Goal: Task Accomplishment & Management: Use online tool/utility

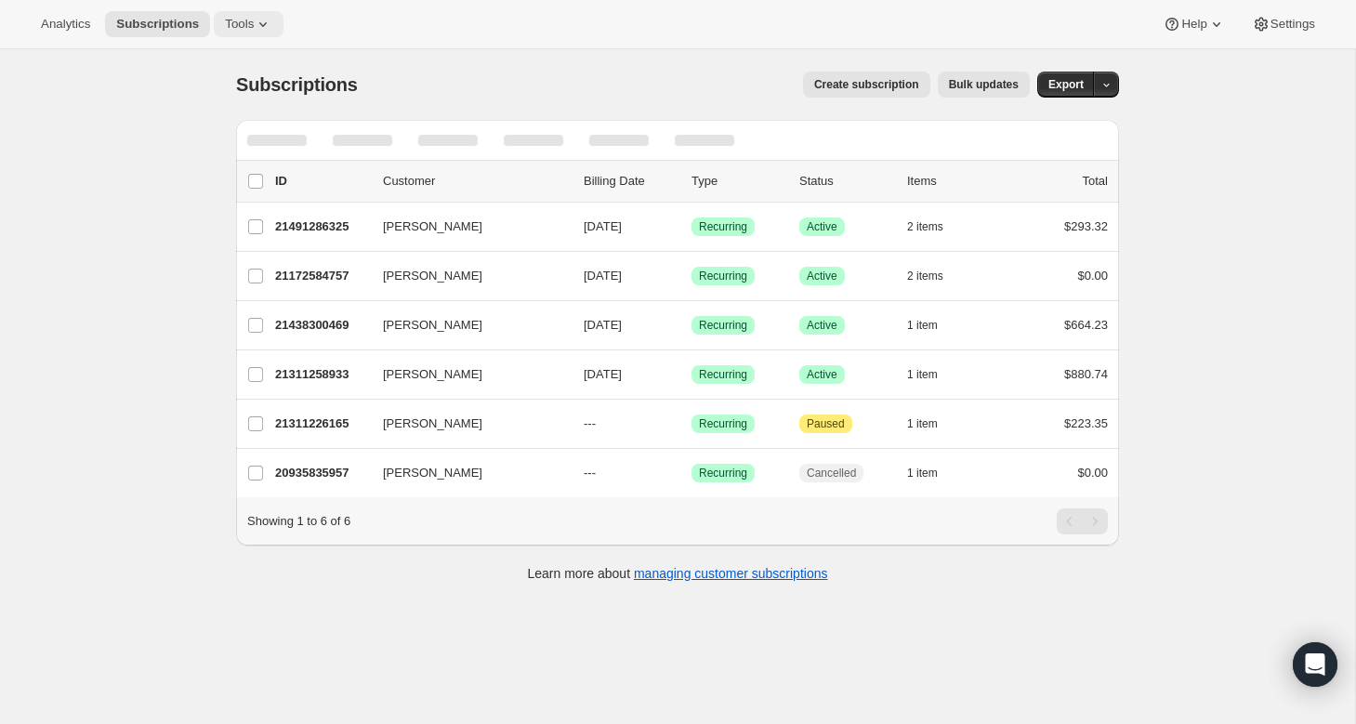
click at [254, 23] on span "Tools" at bounding box center [239, 24] width 29 height 15
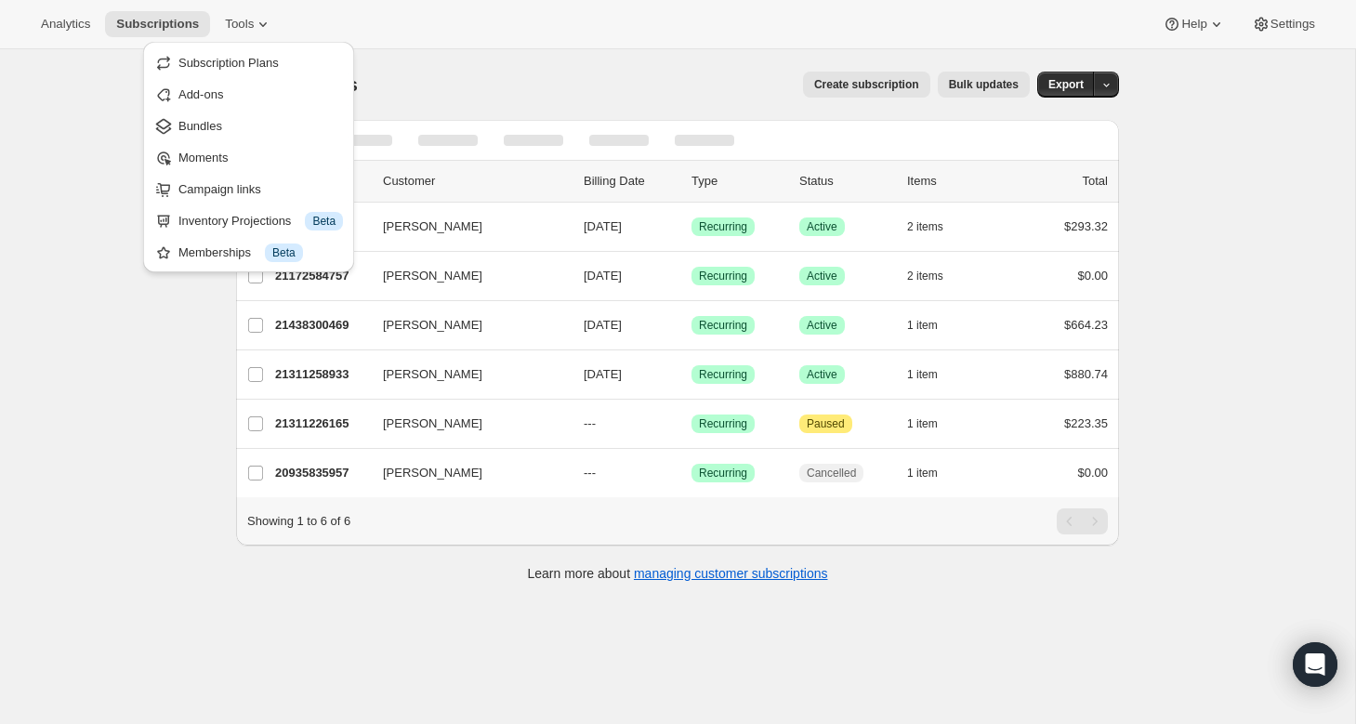
click at [205, 130] on span "Bundles" at bounding box center [201, 126] width 44 height 14
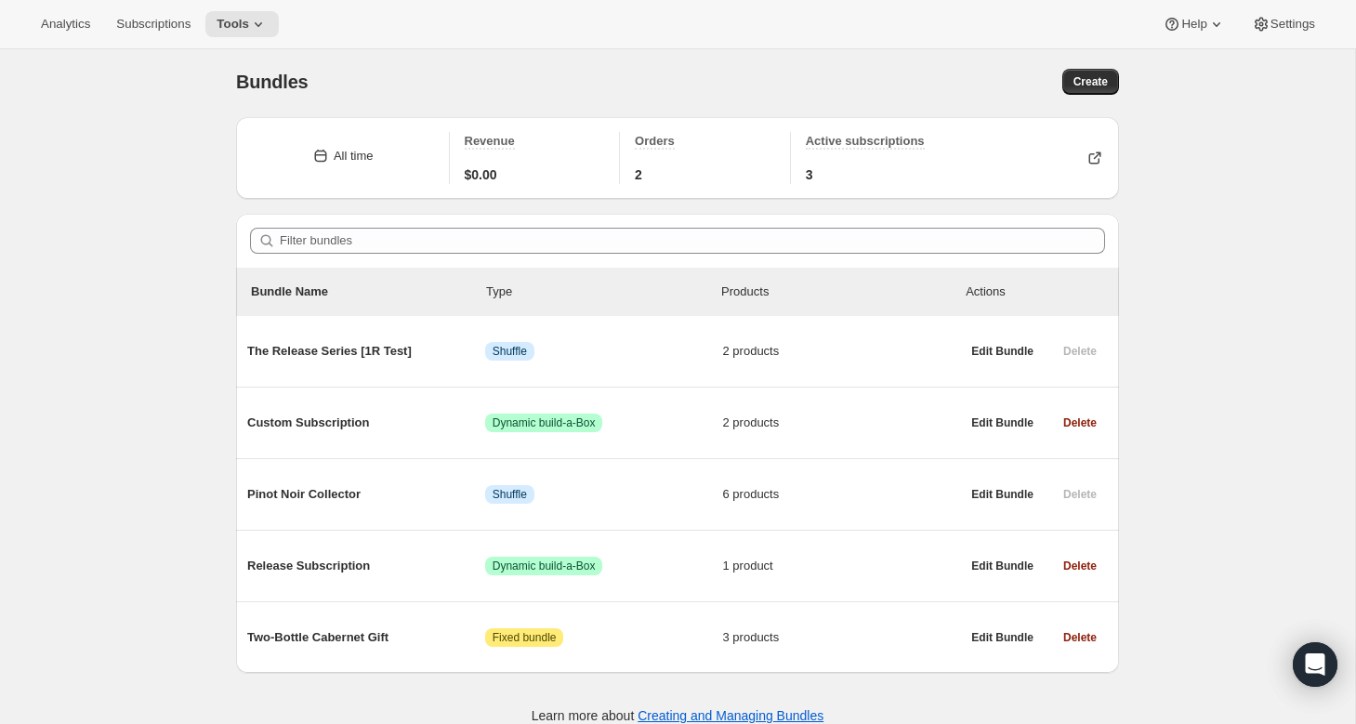
scroll to position [49, 0]
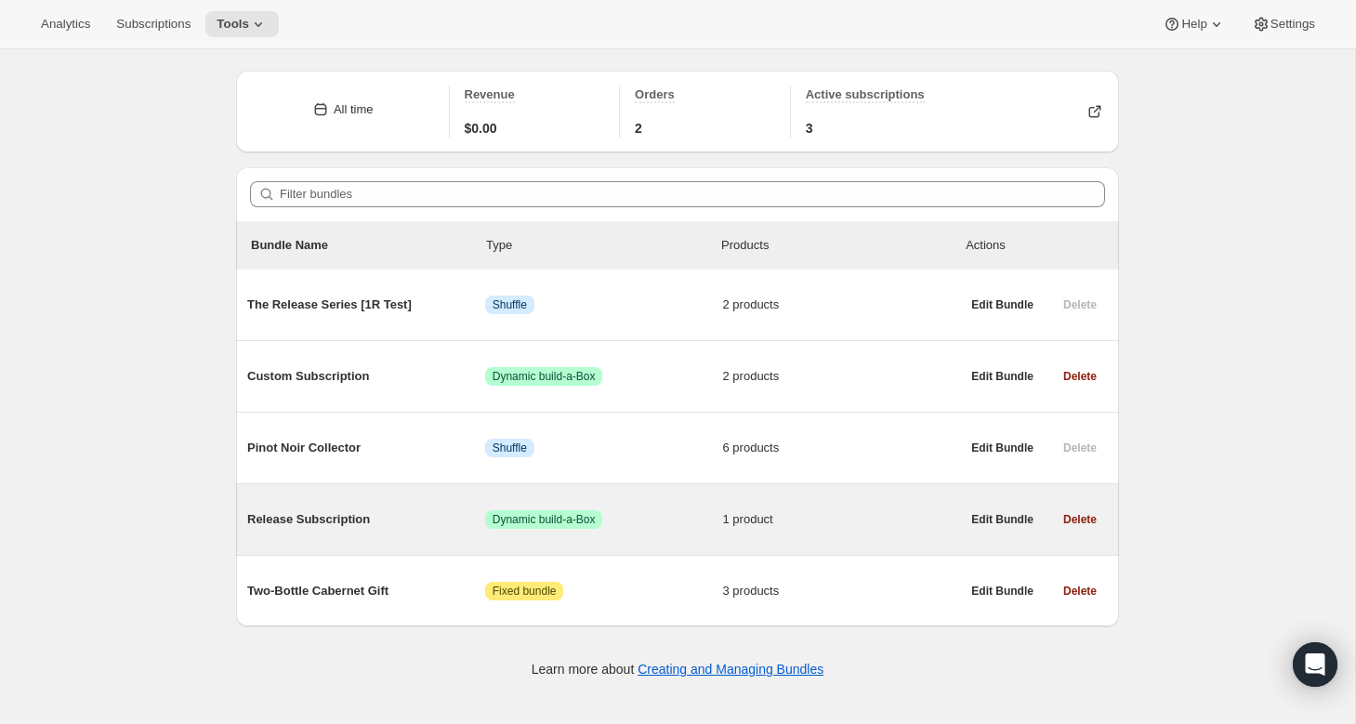
click at [349, 524] on span "Release Subscription" at bounding box center [366, 519] width 238 height 19
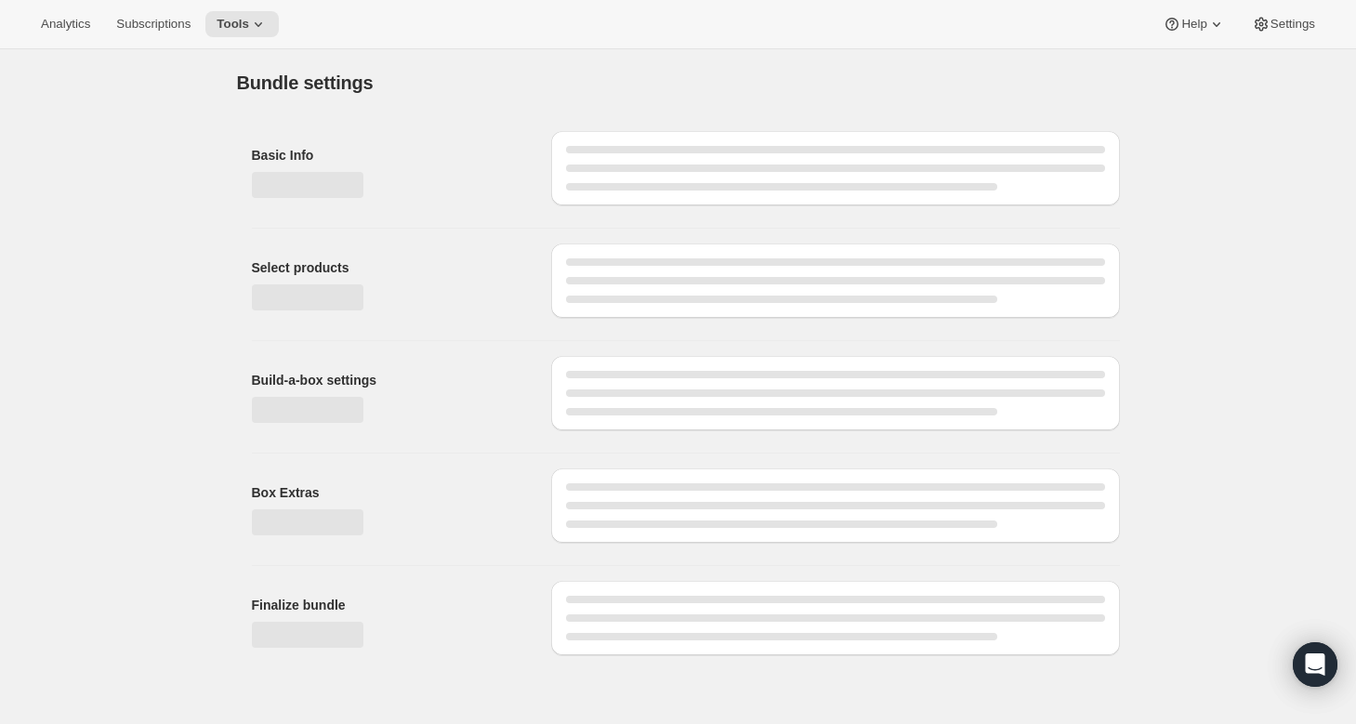
type input "Release Subscription"
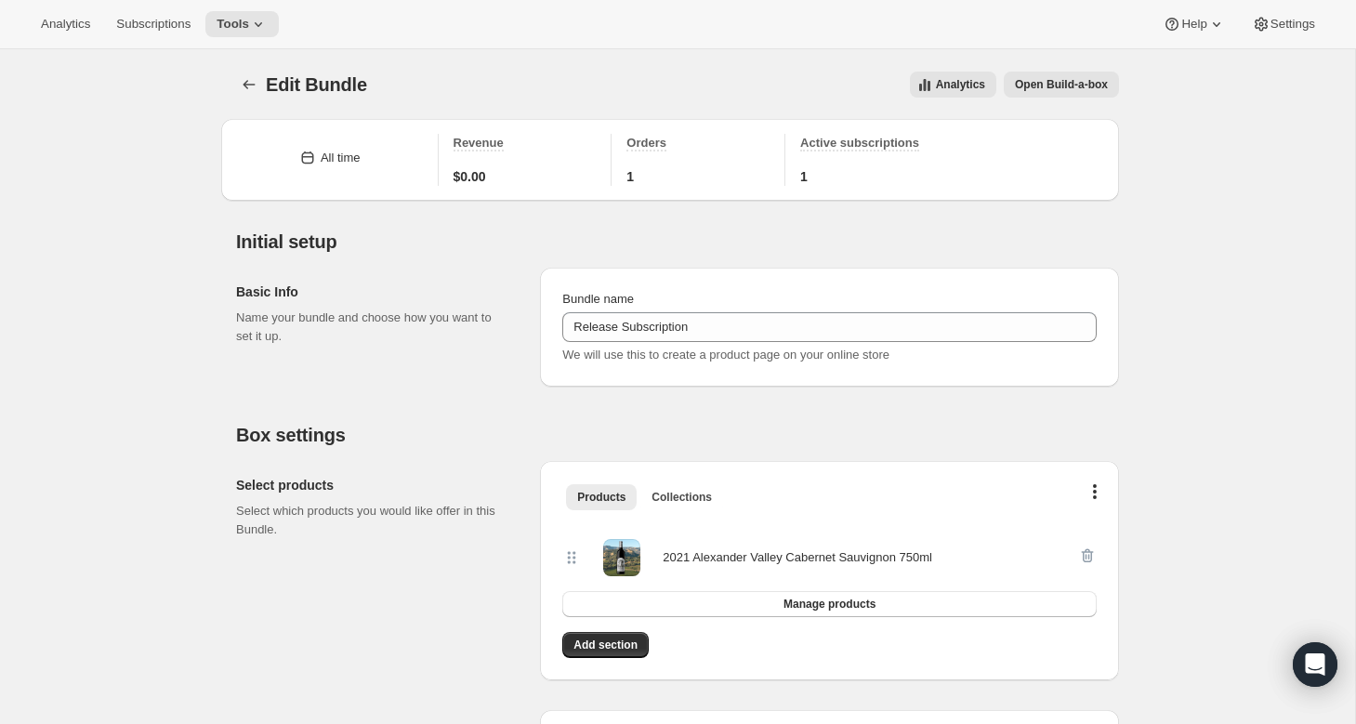
click at [1098, 81] on span "Open Build-a-box" at bounding box center [1061, 84] width 93 height 15
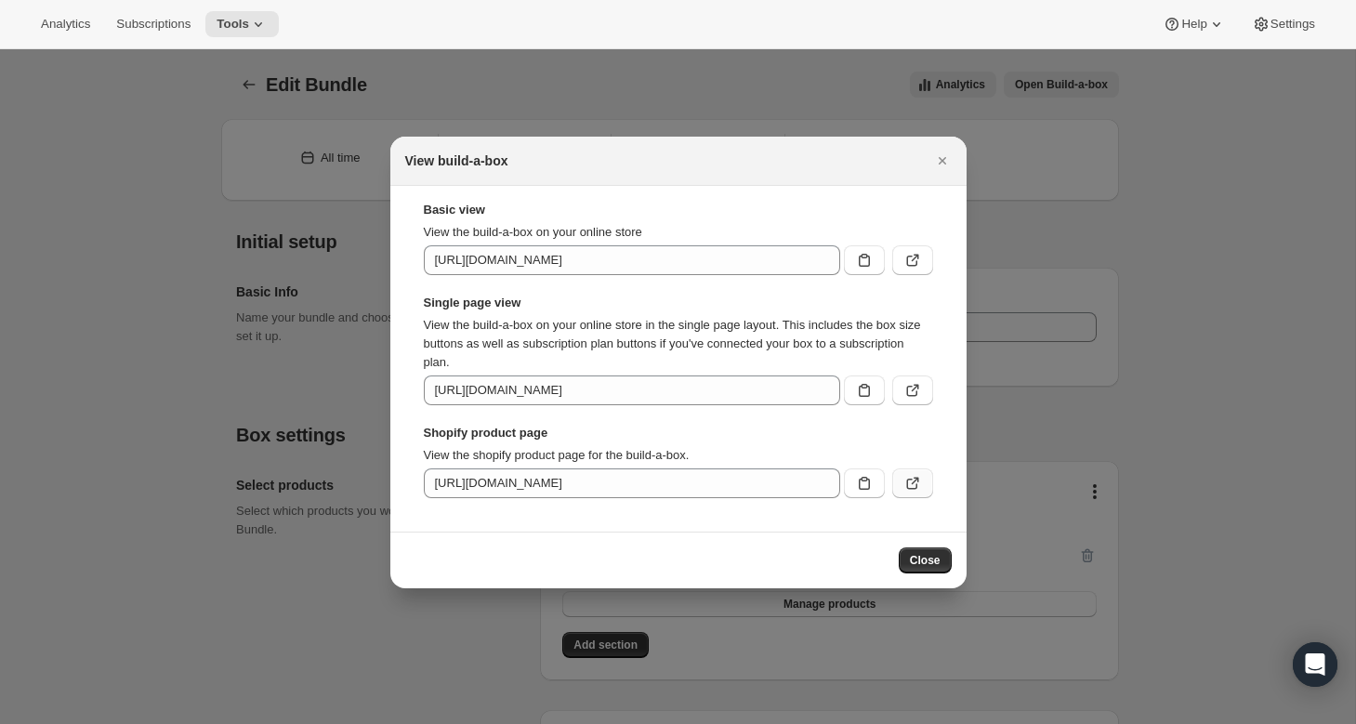
click at [912, 482] on icon ":r55:" at bounding box center [913, 483] width 19 height 19
click at [938, 159] on icon "Close" at bounding box center [942, 161] width 19 height 19
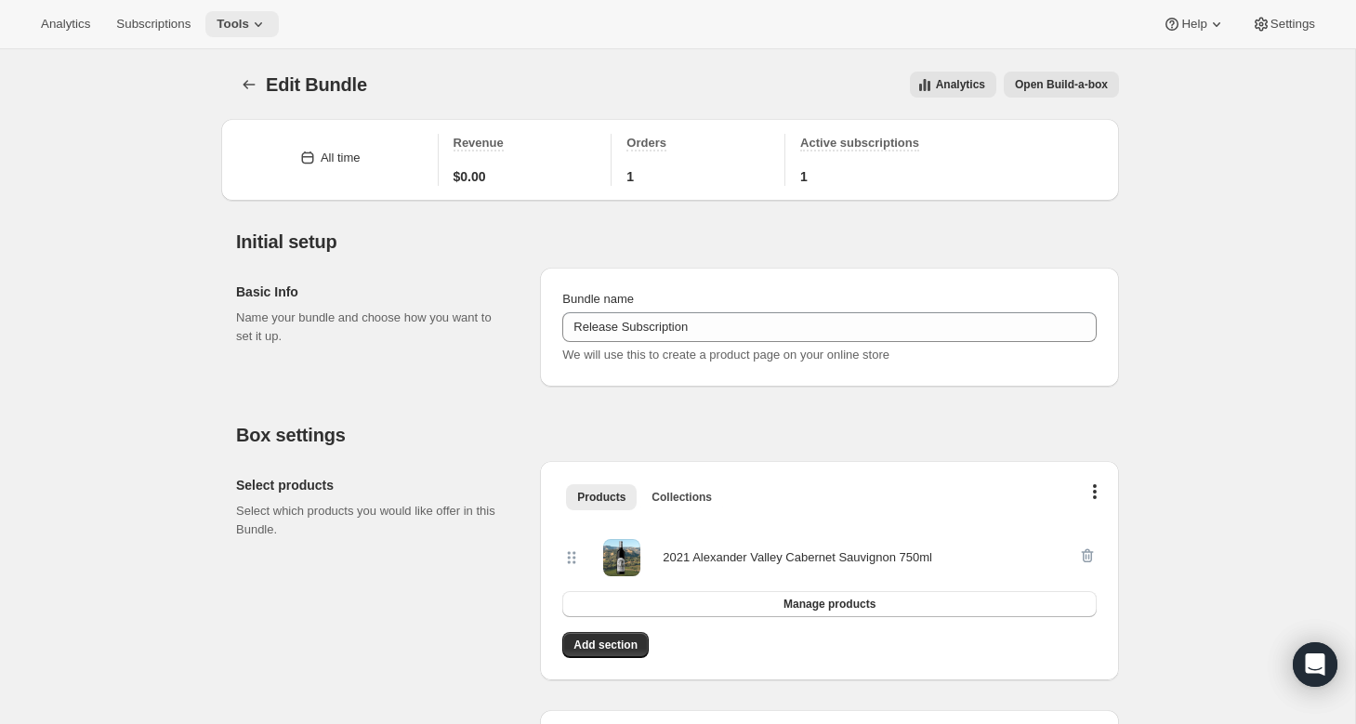
click at [268, 22] on icon at bounding box center [258, 24] width 19 height 19
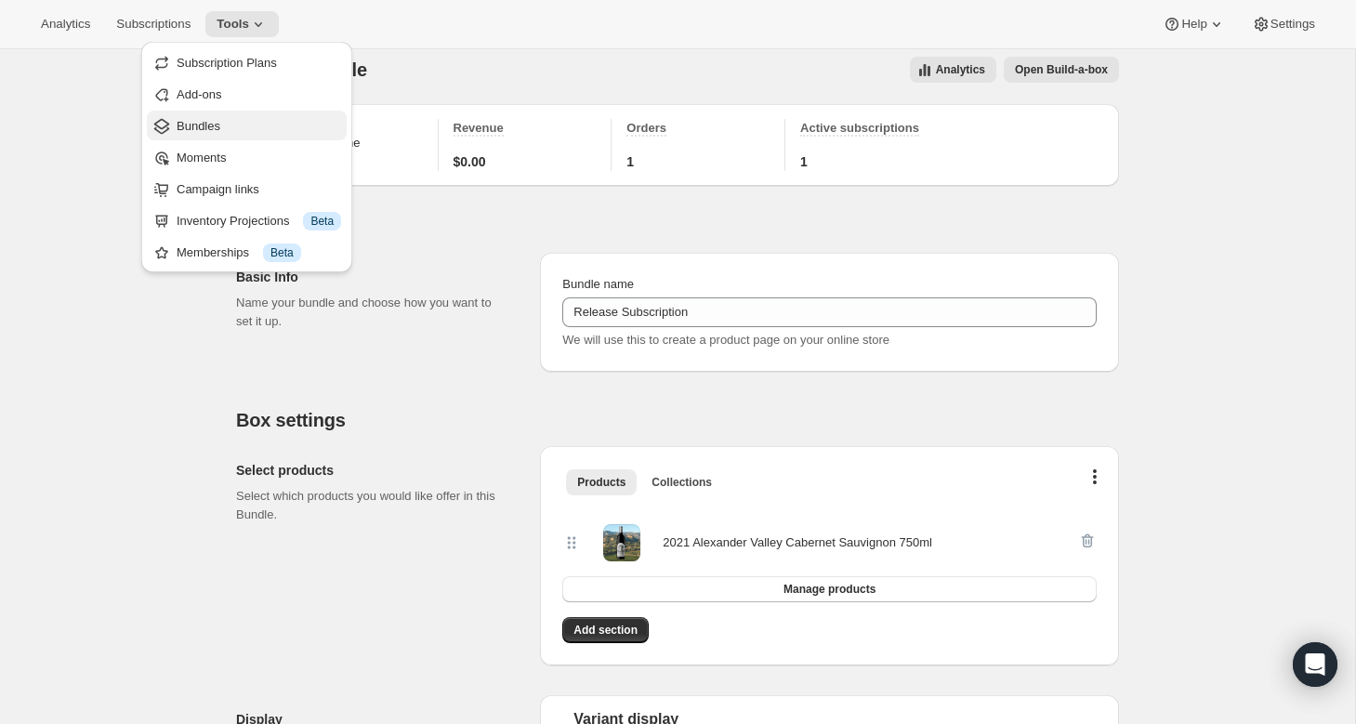
scroll to position [20, 0]
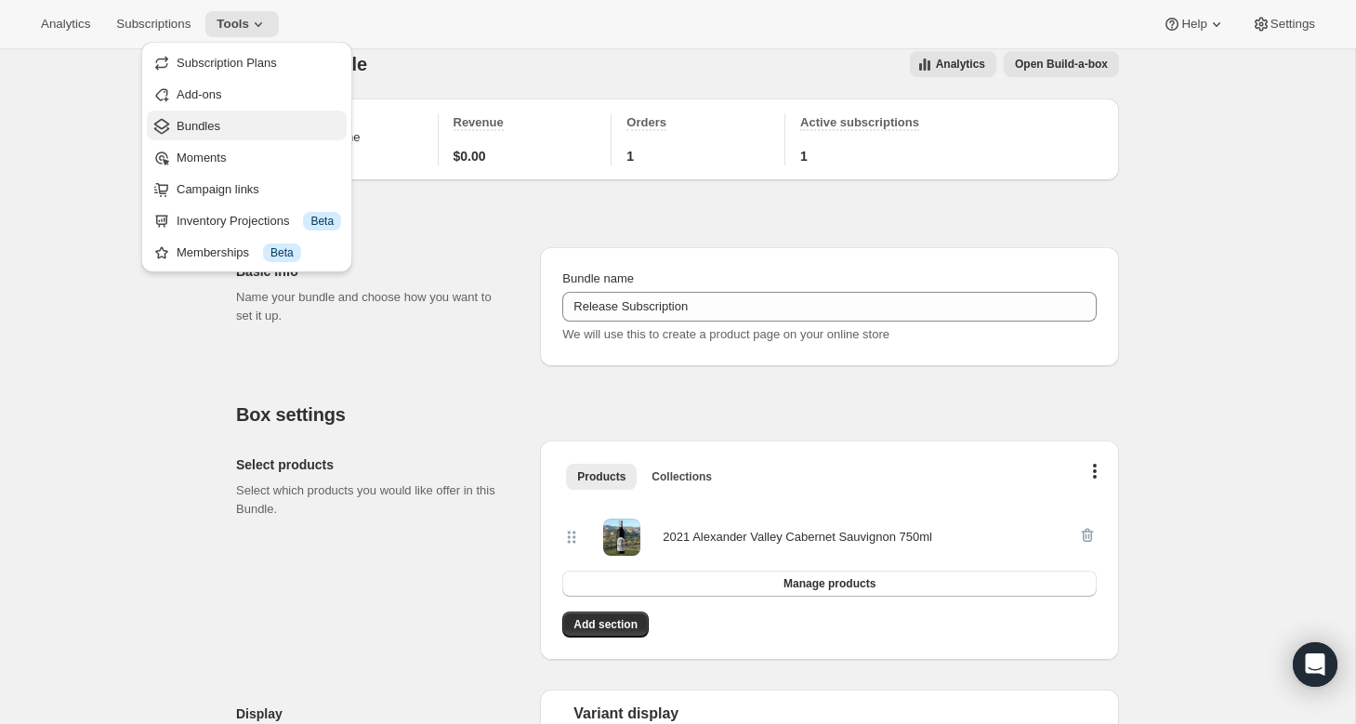
click at [233, 127] on span "Bundles" at bounding box center [259, 126] width 165 height 19
